Goal: Task Accomplishment & Management: Use online tool/utility

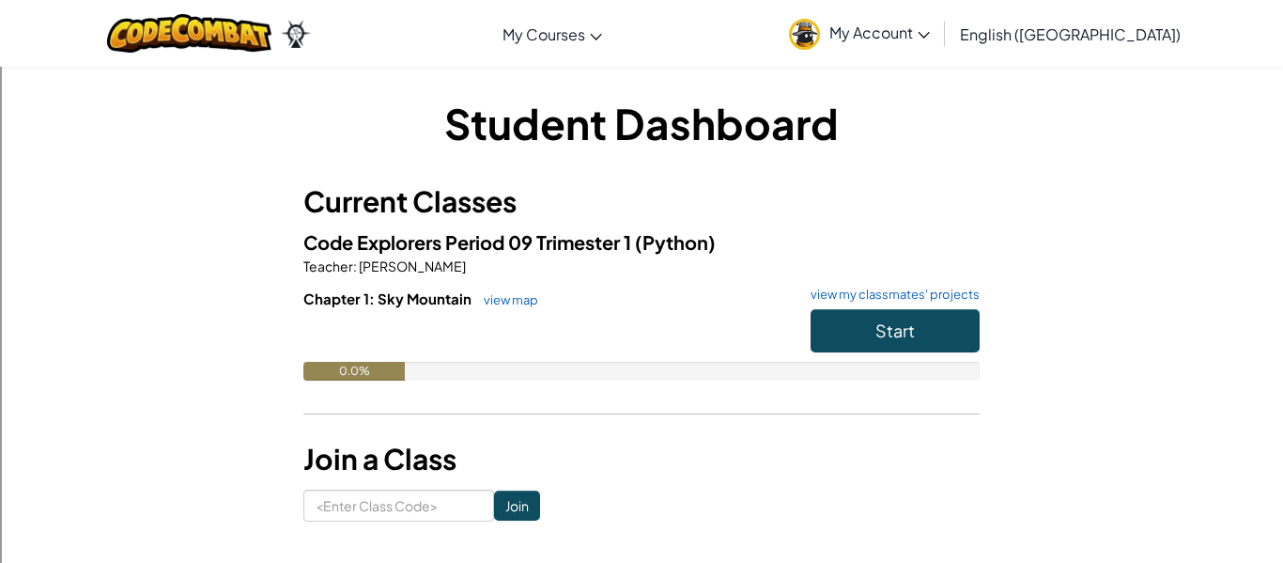
click at [930, 32] on span "My Account" at bounding box center [879, 33] width 101 height 20
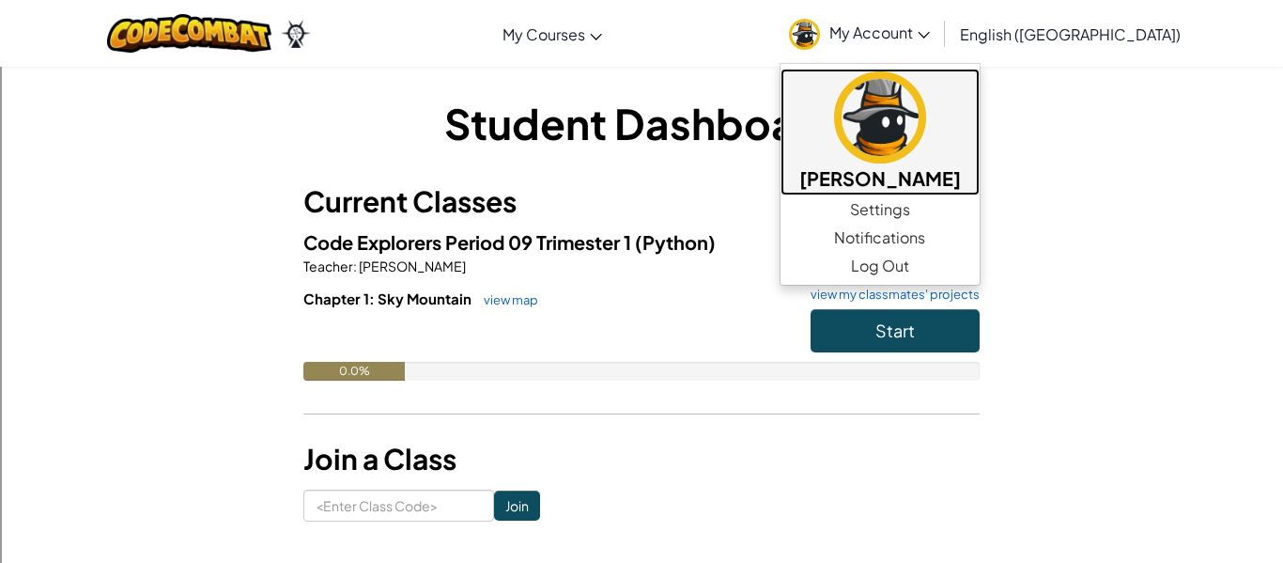
click at [926, 152] on img at bounding box center [880, 117] width 92 height 92
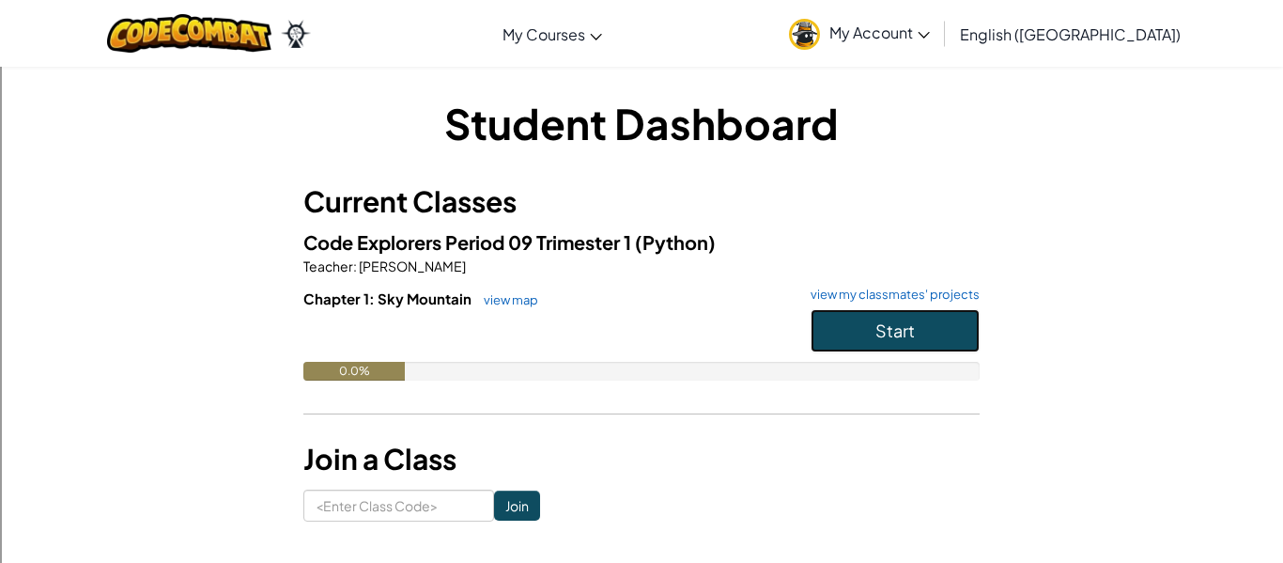
click at [866, 337] on button "Start" at bounding box center [895, 330] width 169 height 43
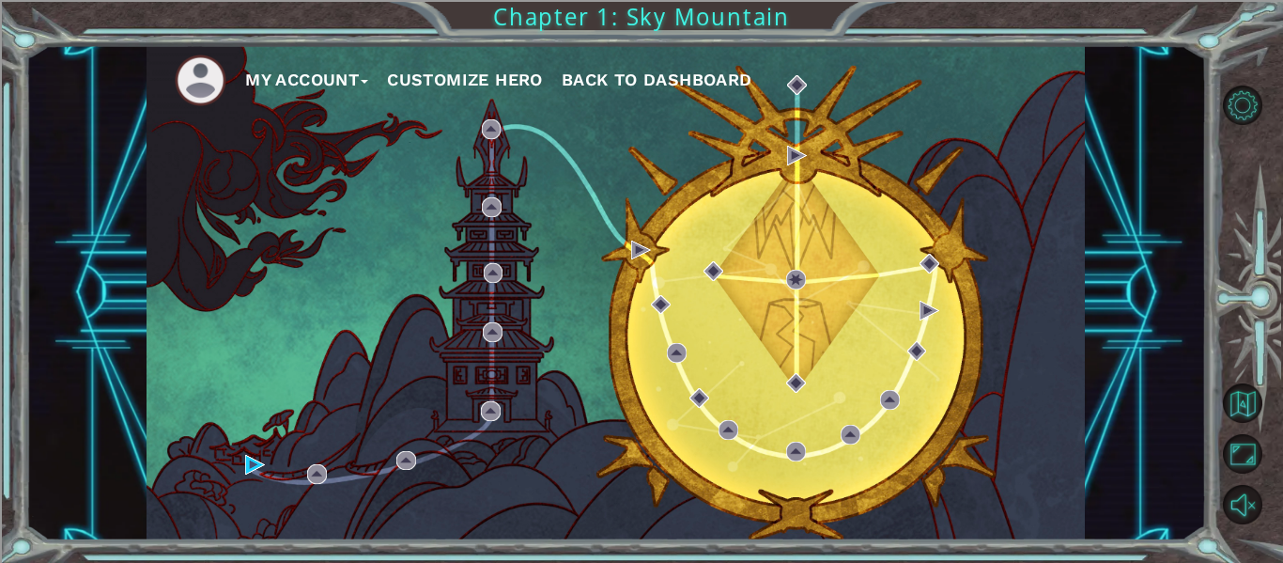
click at [454, 81] on button "Customize Hero" at bounding box center [465, 80] width 156 height 28
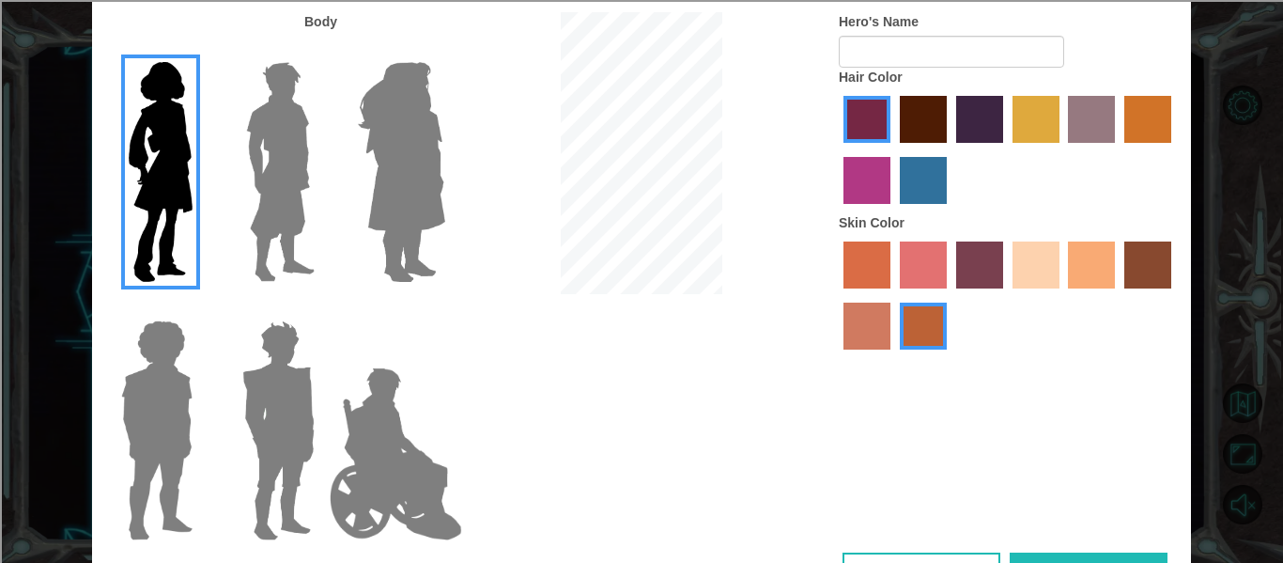
click at [288, 190] on img at bounding box center [281, 171] width 84 height 235
click at [322, 50] on input "Hero Lars" at bounding box center [322, 50] width 0 height 0
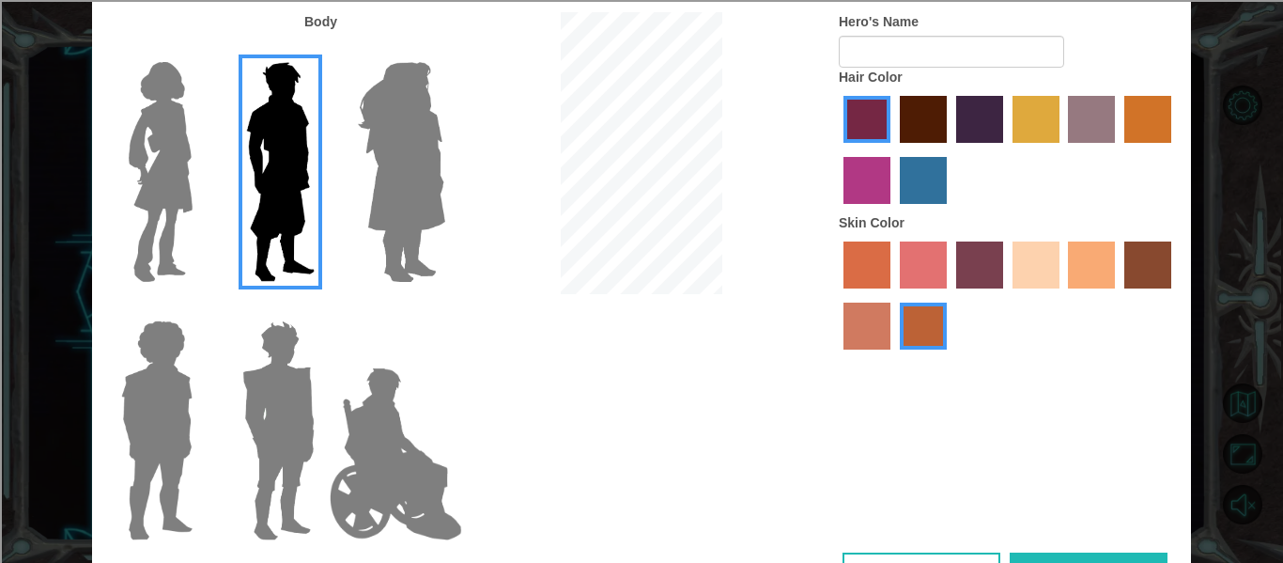
click at [266, 390] on img at bounding box center [278, 430] width 87 height 235
click at [322, 308] on input "Hero Garnet" at bounding box center [322, 308] width 0 height 0
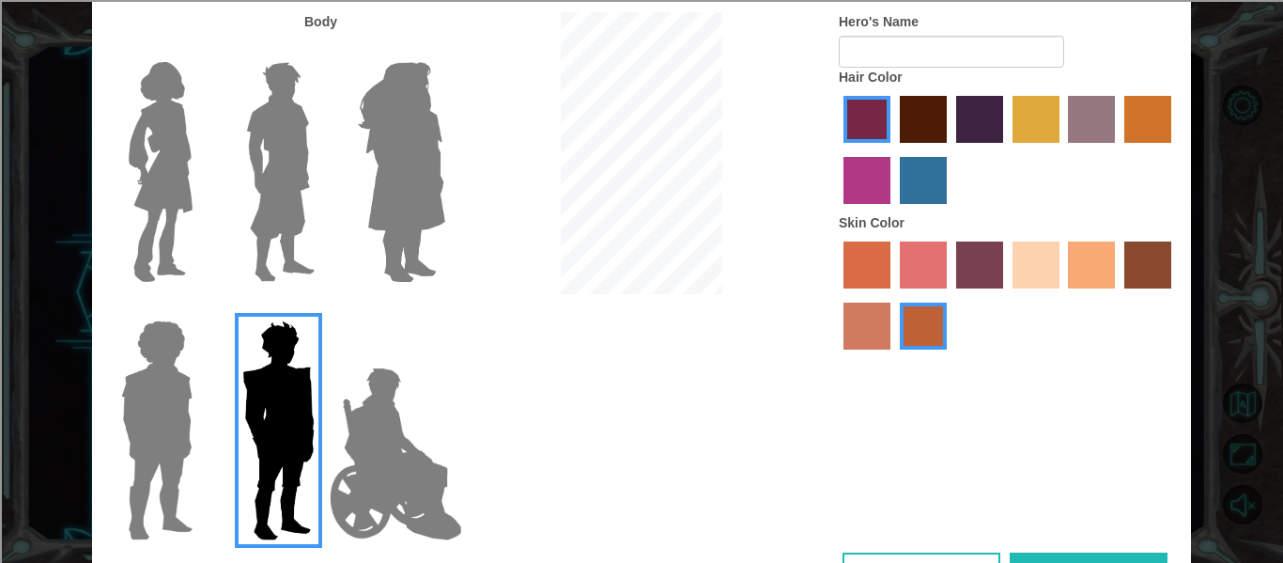
click at [199, 382] on img at bounding box center [157, 430] width 86 height 235
click at [200, 308] on input "Hero Steven" at bounding box center [200, 308] width 0 height 0
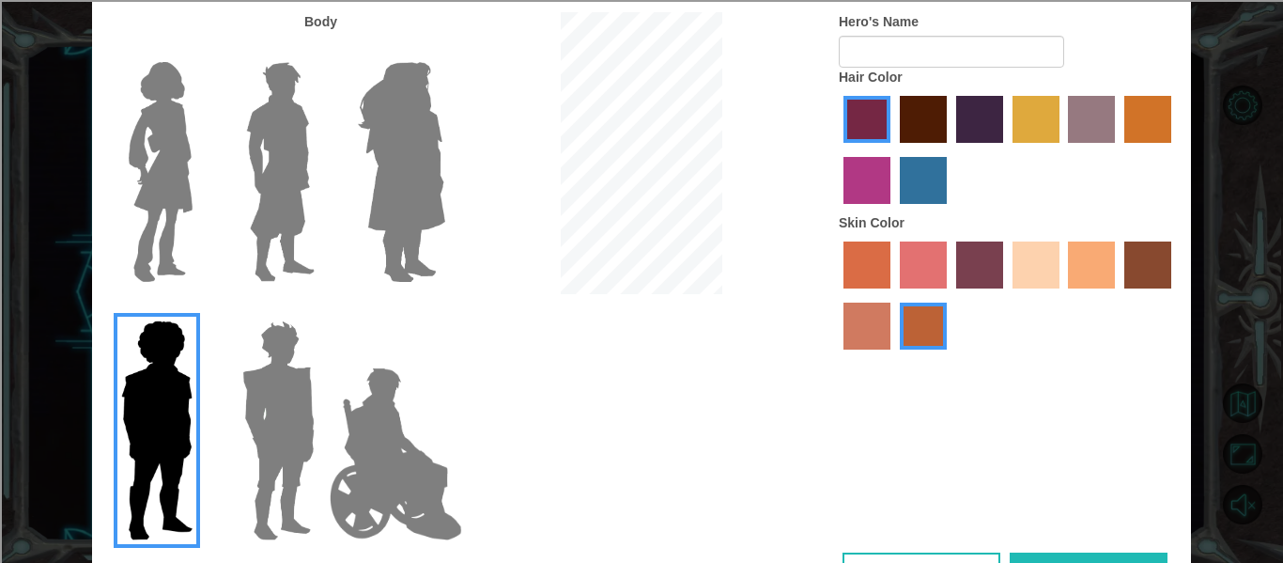
click at [393, 379] on img at bounding box center [395, 454] width 147 height 188
click at [444, 308] on input "Hero Jamie" at bounding box center [444, 308] width 0 height 0
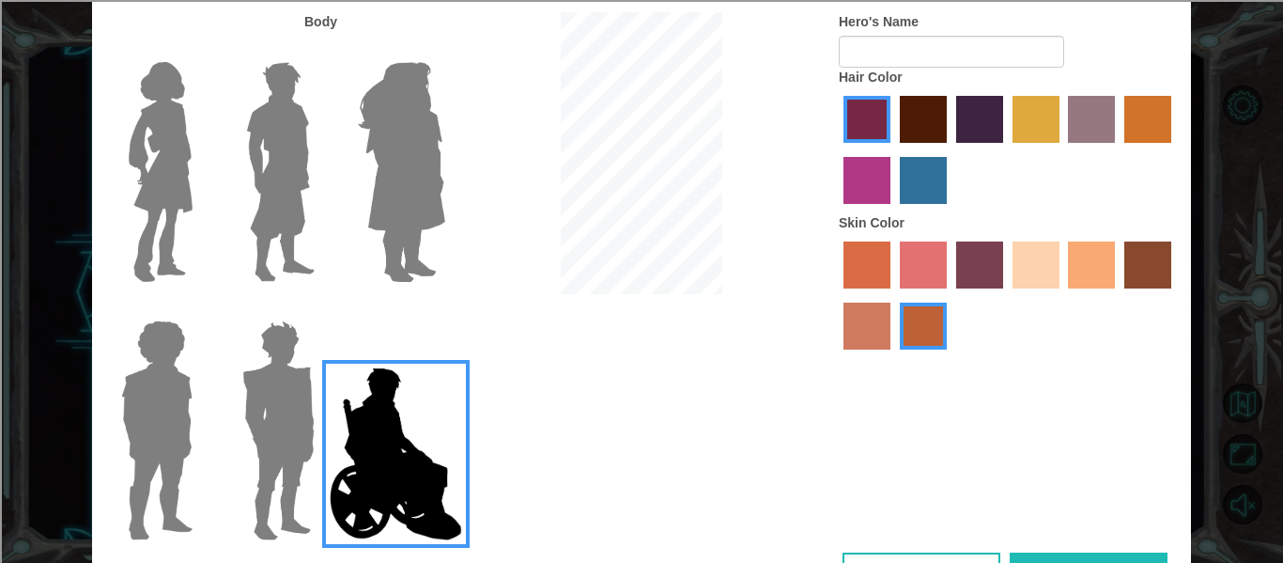
click at [440, 187] on img at bounding box center [401, 171] width 102 height 235
click at [444, 50] on input "Hero Amethyst" at bounding box center [444, 50] width 0 height 0
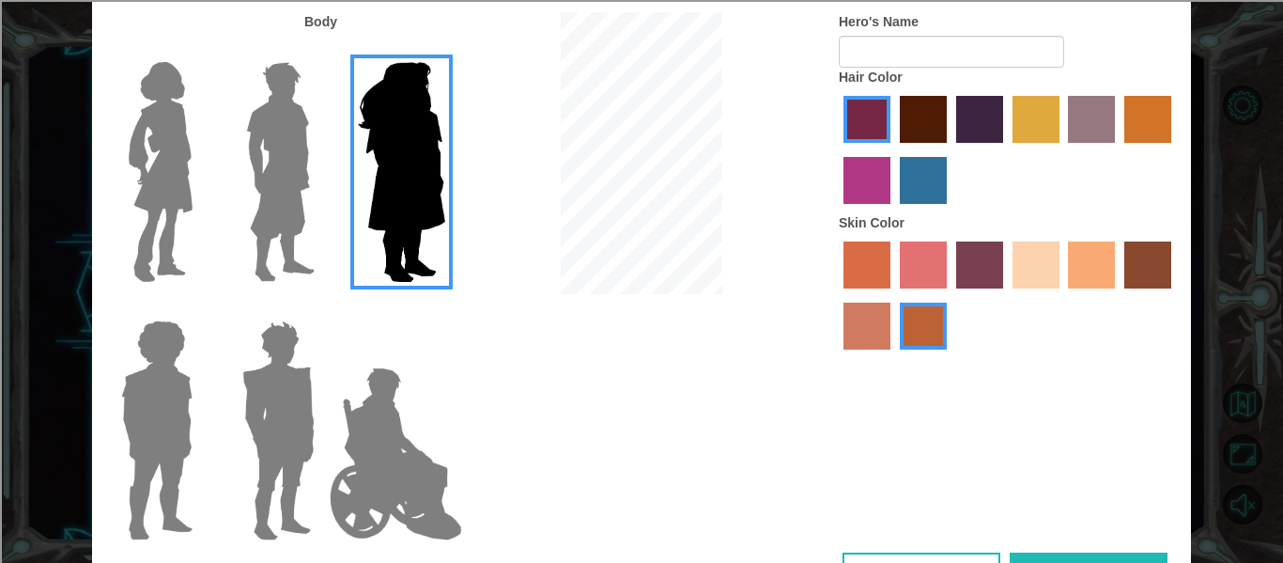
click at [388, 400] on img at bounding box center [395, 454] width 147 height 188
click at [444, 308] on input "Hero Jamie" at bounding box center [444, 308] width 0 height 0
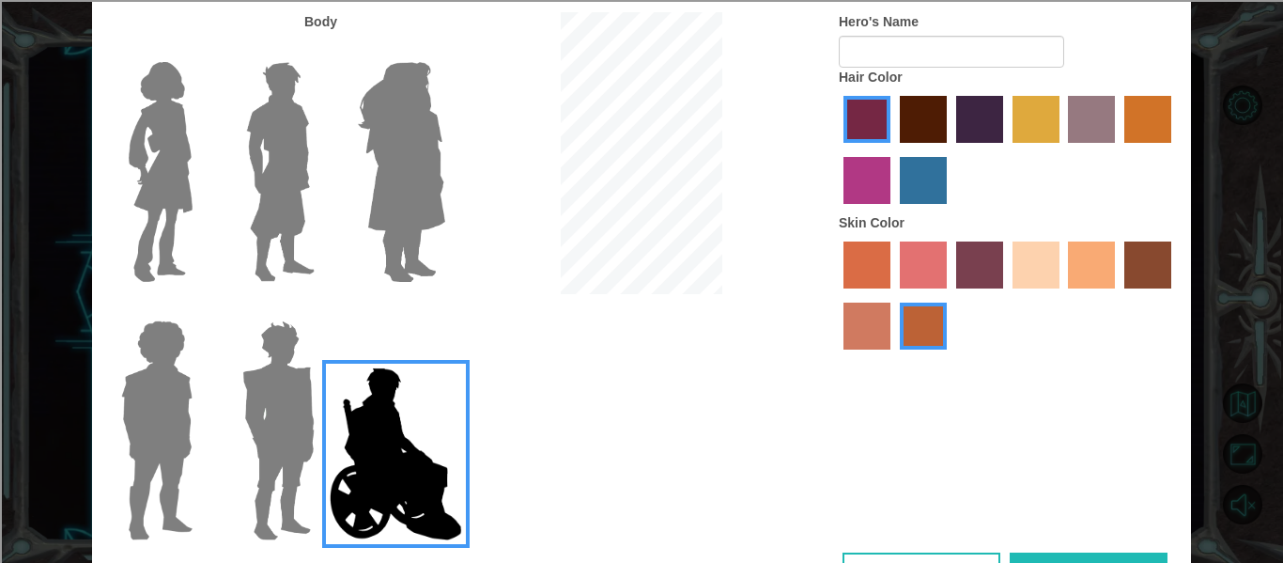
click at [168, 217] on img at bounding box center [160, 171] width 79 height 235
click at [200, 50] on input "Hero Connie" at bounding box center [200, 50] width 0 height 0
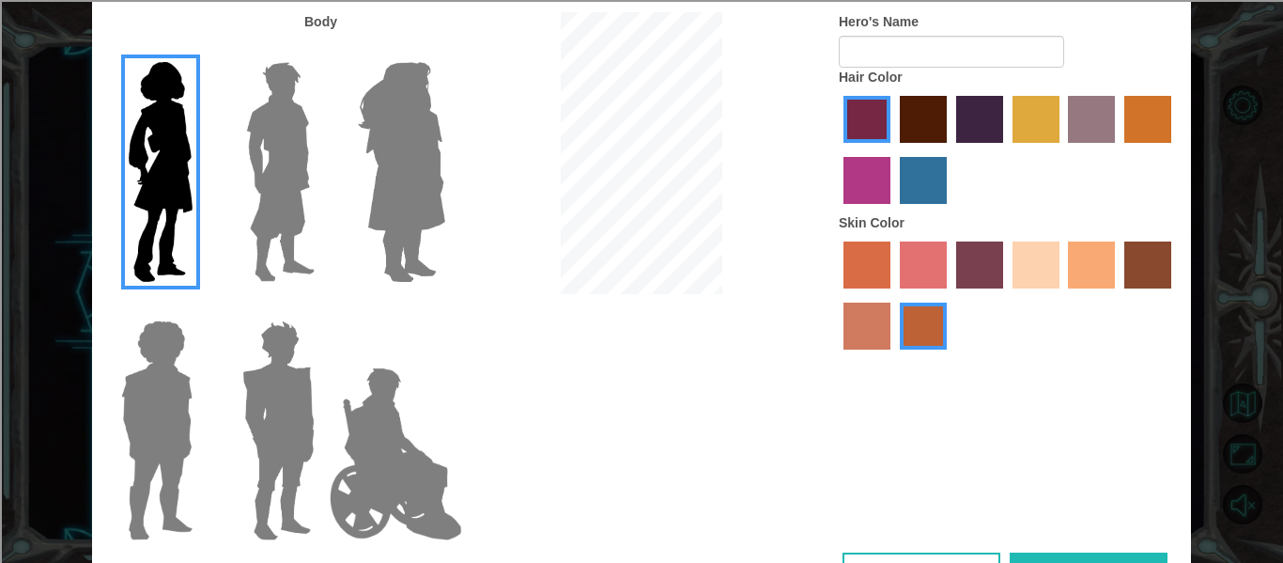
click at [424, 227] on img at bounding box center [401, 171] width 102 height 235
click at [444, 50] on input "Hero Amethyst" at bounding box center [444, 50] width 0 height 0
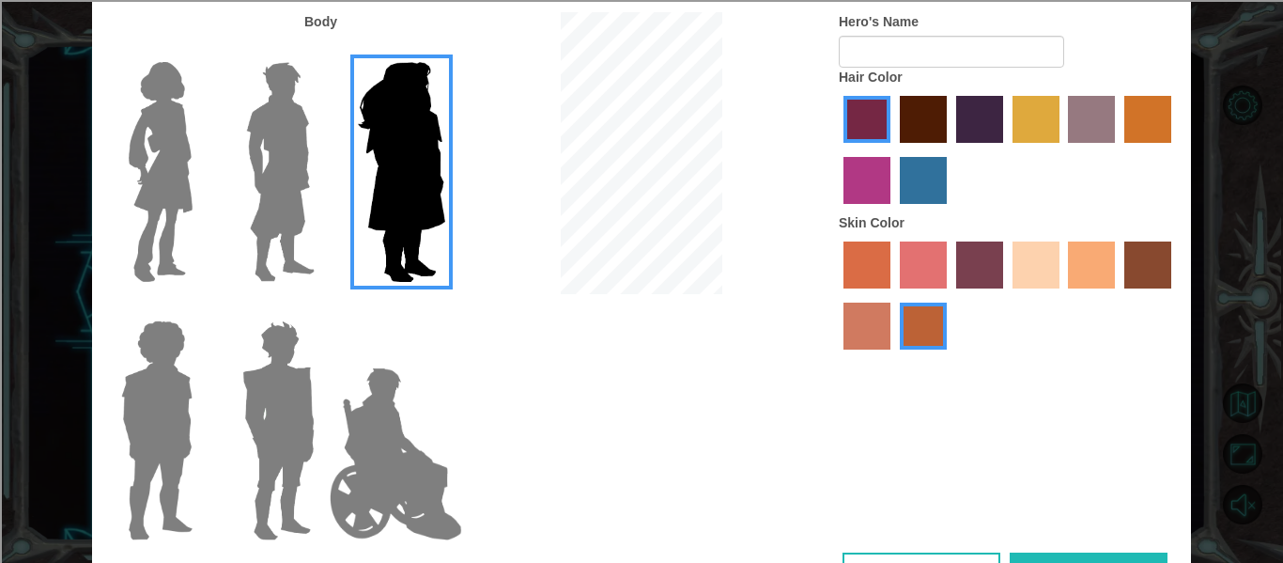
click at [303, 212] on img at bounding box center [281, 171] width 84 height 235
click at [322, 50] on input "Hero Lars" at bounding box center [322, 50] width 0 height 0
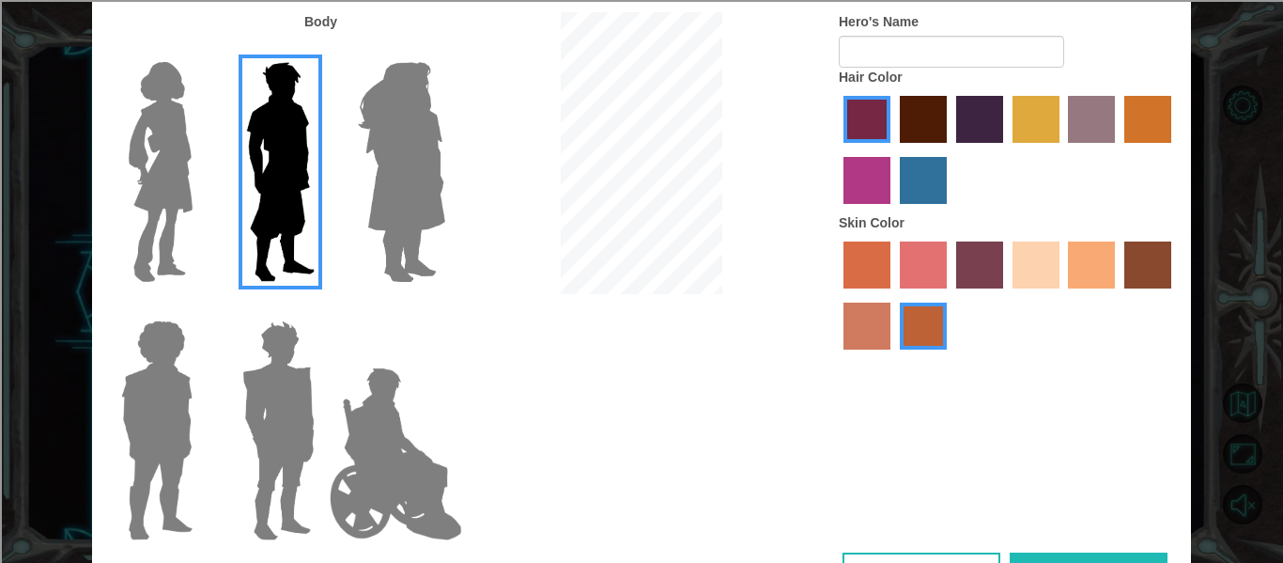
click at [942, 186] on label "lachmara hair color" at bounding box center [923, 180] width 47 height 47
click at [893, 210] on input "lachmara hair color" at bounding box center [893, 210] width 0 height 0
click at [859, 107] on label "paprika hair color" at bounding box center [866, 119] width 47 height 47
click at [837, 149] on input "paprika hair color" at bounding box center [837, 149] width 0 height 0
click at [973, 132] on label "hot purple hair color" at bounding box center [979, 119] width 47 height 47
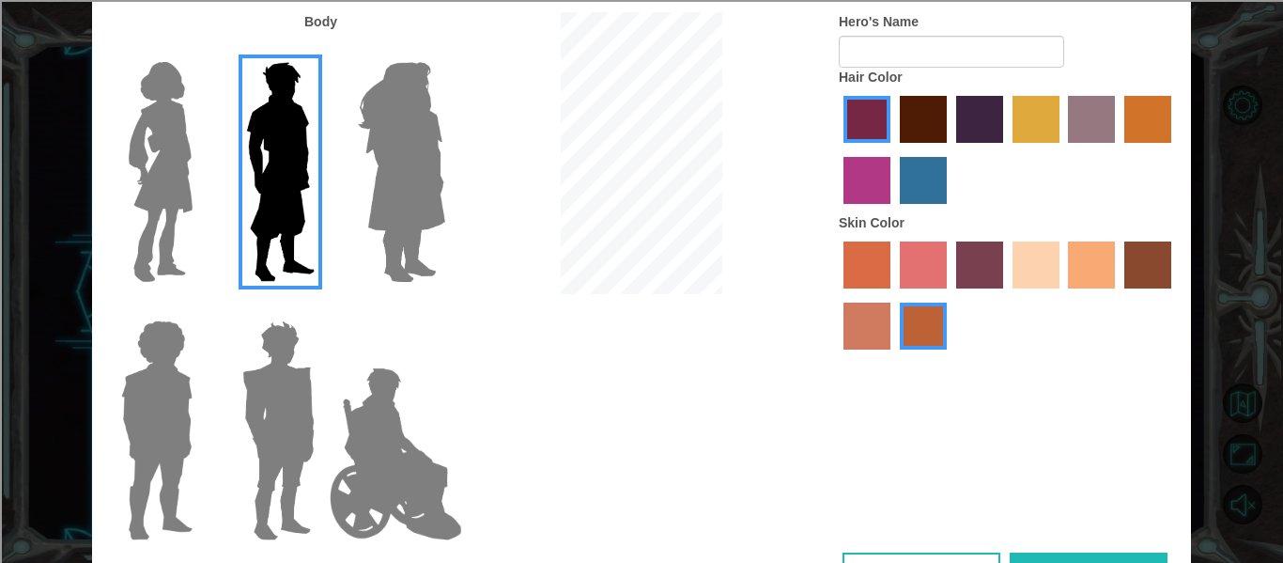
click at [950, 149] on input "hot purple hair color" at bounding box center [950, 149] width 0 height 0
click at [1045, 275] on label "sandy beach skin color" at bounding box center [1036, 264] width 47 height 47
click at [1006, 295] on input "sandy beach skin color" at bounding box center [1006, 295] width 0 height 0
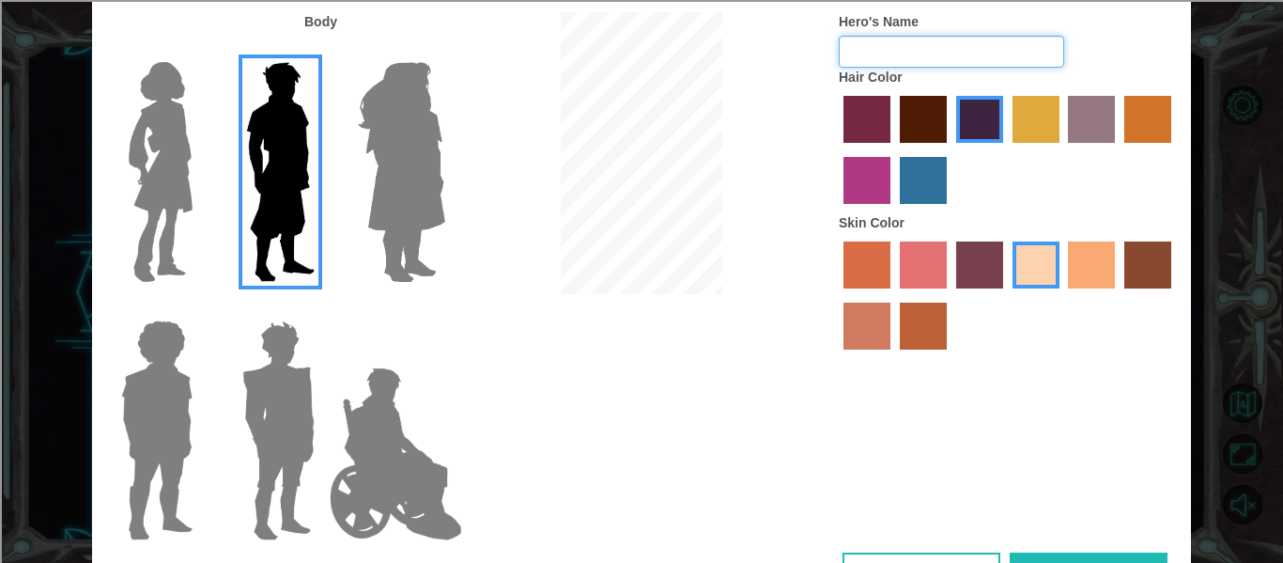
click at [949, 39] on input "Hero's Name" at bounding box center [951, 52] width 225 height 32
click at [1122, 507] on div "Body Hero's Name Hair Color Skin Color" at bounding box center [641, 282] width 1099 height 540
click at [1091, 556] on button "Done" at bounding box center [1089, 573] width 158 height 42
type input "Leo"
click at [1035, 554] on button "Done" at bounding box center [1089, 573] width 158 height 42
